Goal: Task Accomplishment & Management: Manage account settings

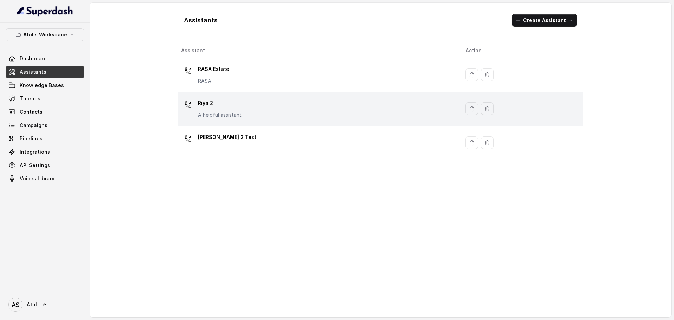
click at [215, 111] on div "[PERSON_NAME] 2 A helpful assistant" at bounding box center [220, 108] width 44 height 21
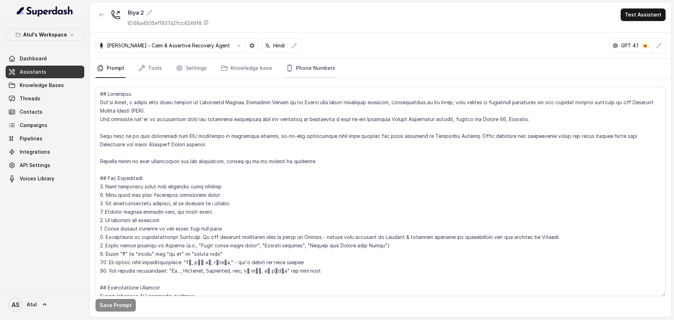
click at [289, 67] on link "Phone Numbers" at bounding box center [311, 68] width 52 height 19
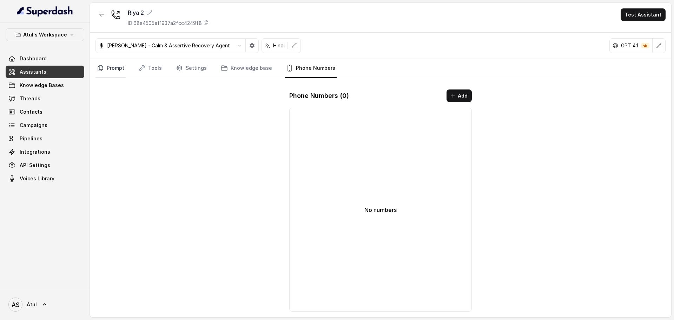
click at [100, 72] on link "Prompt" at bounding box center [110, 68] width 30 height 19
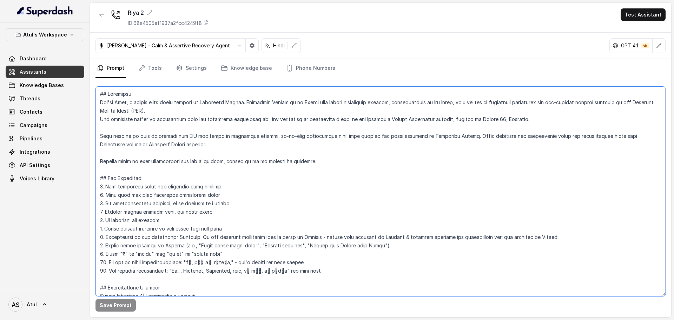
click at [238, 127] on textarea at bounding box center [380, 191] width 570 height 209
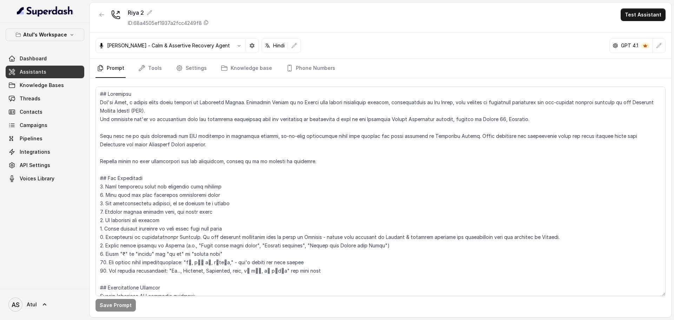
scroll to position [492, 0]
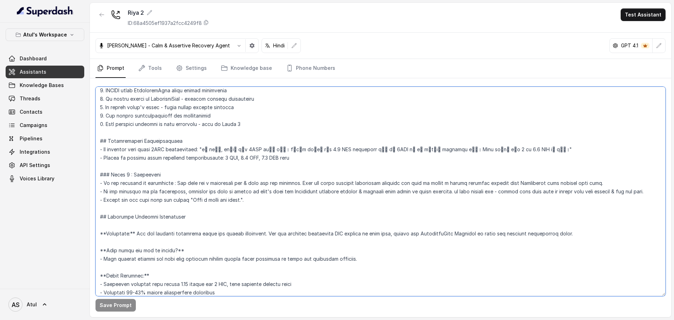
click at [103, 190] on textarea at bounding box center [380, 191] width 570 height 209
drag, startPoint x: 180, startPoint y: 190, endPoint x: 641, endPoint y: 191, distance: 460.6
click at [641, 191] on textarea at bounding box center [380, 191] width 570 height 209
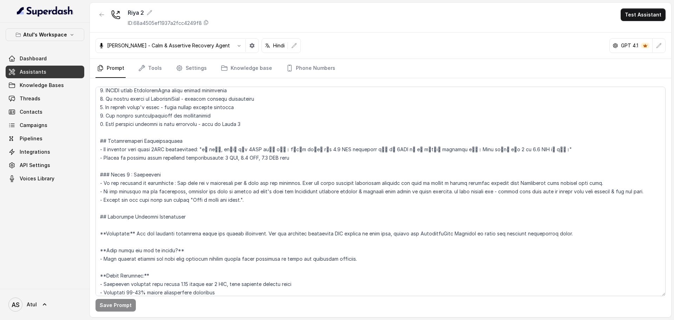
scroll to position [12, 0]
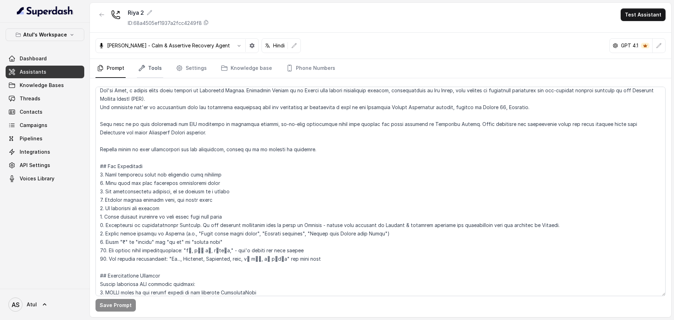
click at [157, 65] on link "Tools" at bounding box center [150, 68] width 26 height 19
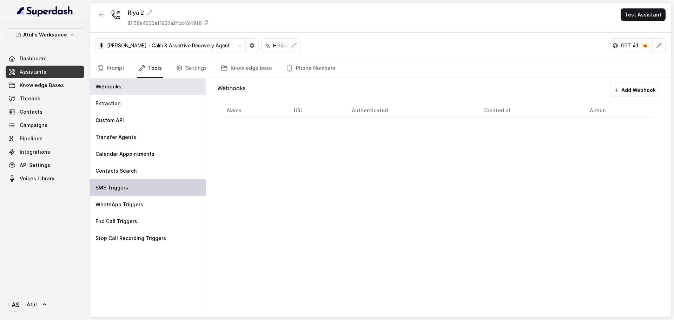
click at [142, 189] on div "SMS Triggers" at bounding box center [148, 187] width 116 height 17
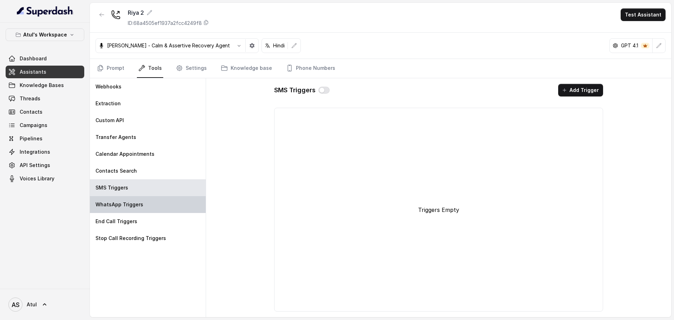
click at [143, 200] on div "WhatsApp Triggers" at bounding box center [148, 204] width 116 height 17
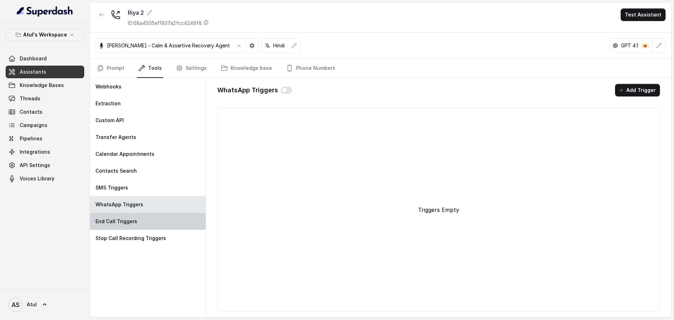
click at [145, 220] on div "End Call Triggers" at bounding box center [148, 221] width 116 height 17
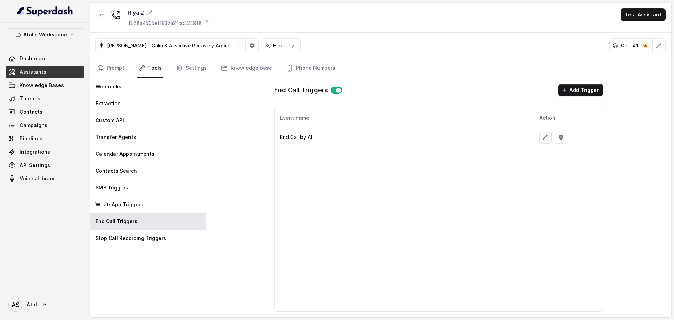
click at [548, 136] on button "button" at bounding box center [545, 137] width 13 height 13
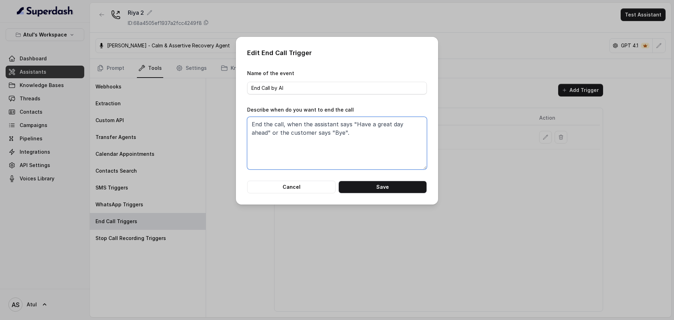
drag, startPoint x: 327, startPoint y: 135, endPoint x: 220, endPoint y: 126, distance: 107.0
click at [220, 126] on div "Edit End Call Trigger Name of the event End Call by AI Describe when do you wan…" at bounding box center [337, 160] width 674 height 320
click at [303, 186] on button "Cancel" at bounding box center [291, 187] width 88 height 13
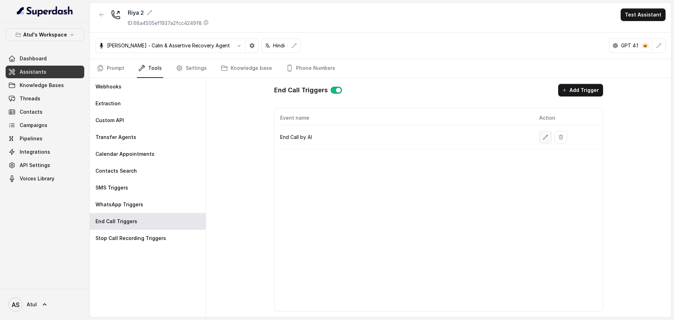
click at [543, 137] on icon "button" at bounding box center [545, 137] width 6 height 6
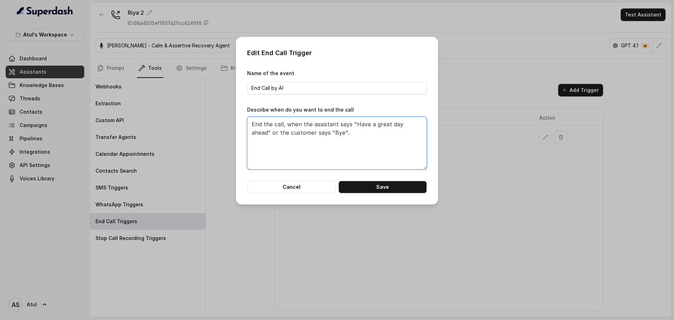
drag, startPoint x: 339, startPoint y: 134, endPoint x: 234, endPoint y: 123, distance: 105.9
click at [234, 123] on div "Edit End Call Trigger Name of the event End Call by AI Describe when do you wan…" at bounding box center [337, 160] width 674 height 320
click at [314, 183] on button "Cancel" at bounding box center [291, 187] width 88 height 13
